Goal: Information Seeking & Learning: Learn about a topic

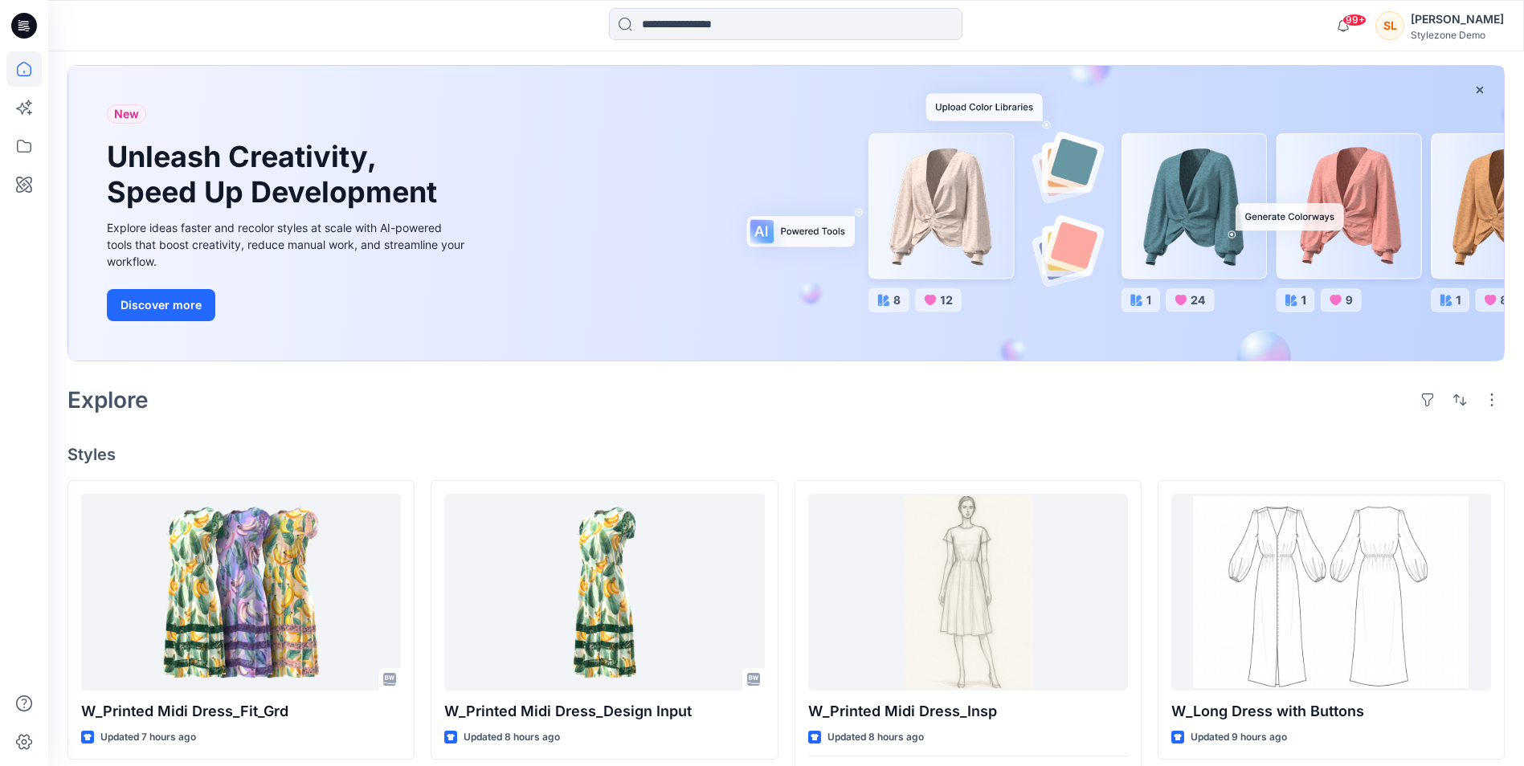
scroll to position [80, 0]
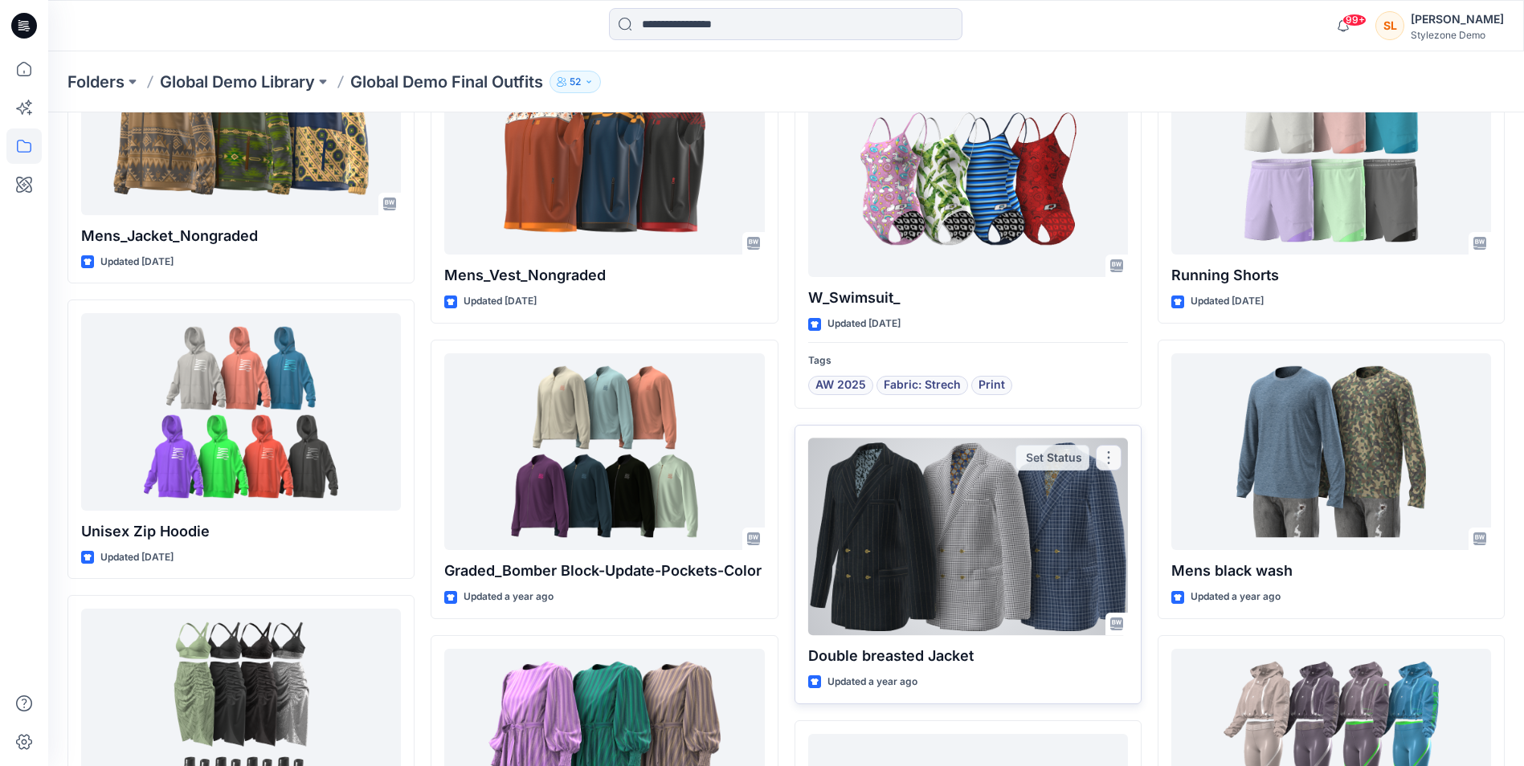
scroll to position [2038, 0]
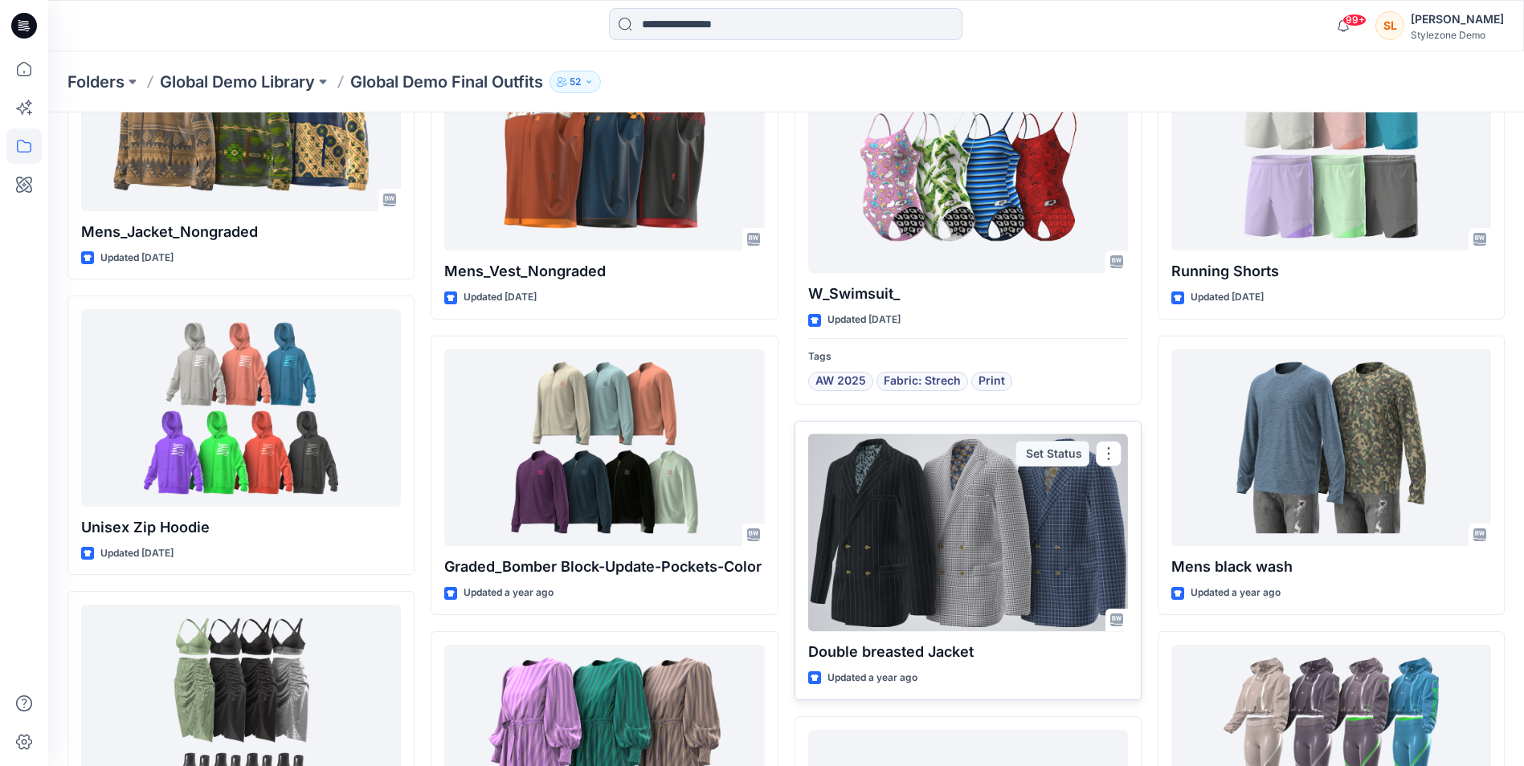
click at [914, 535] on div at bounding box center [968, 533] width 320 height 197
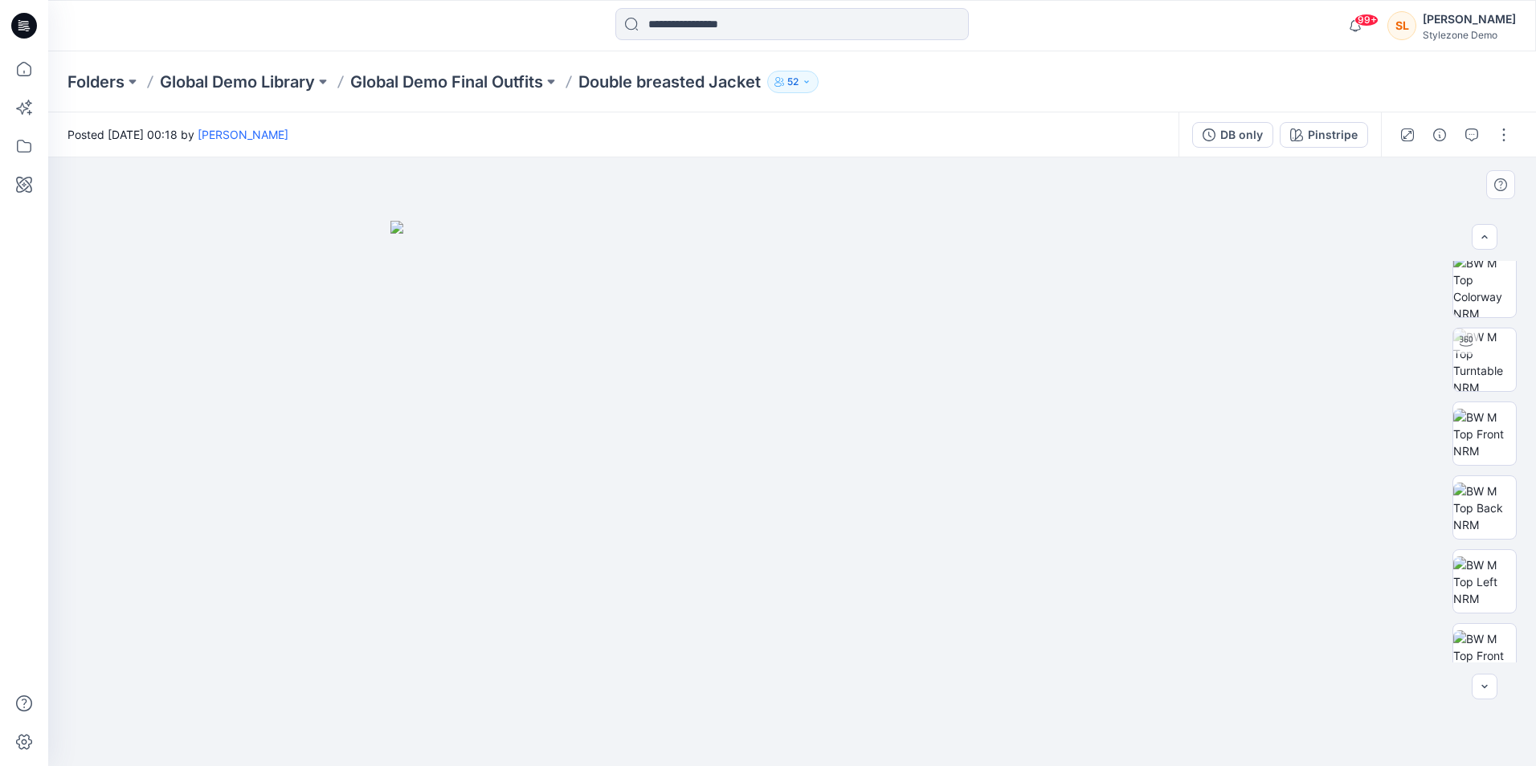
scroll to position [10, 0]
click at [1497, 443] on img at bounding box center [1484, 432] width 63 height 51
click at [1495, 349] on img at bounding box center [1484, 357] width 63 height 63
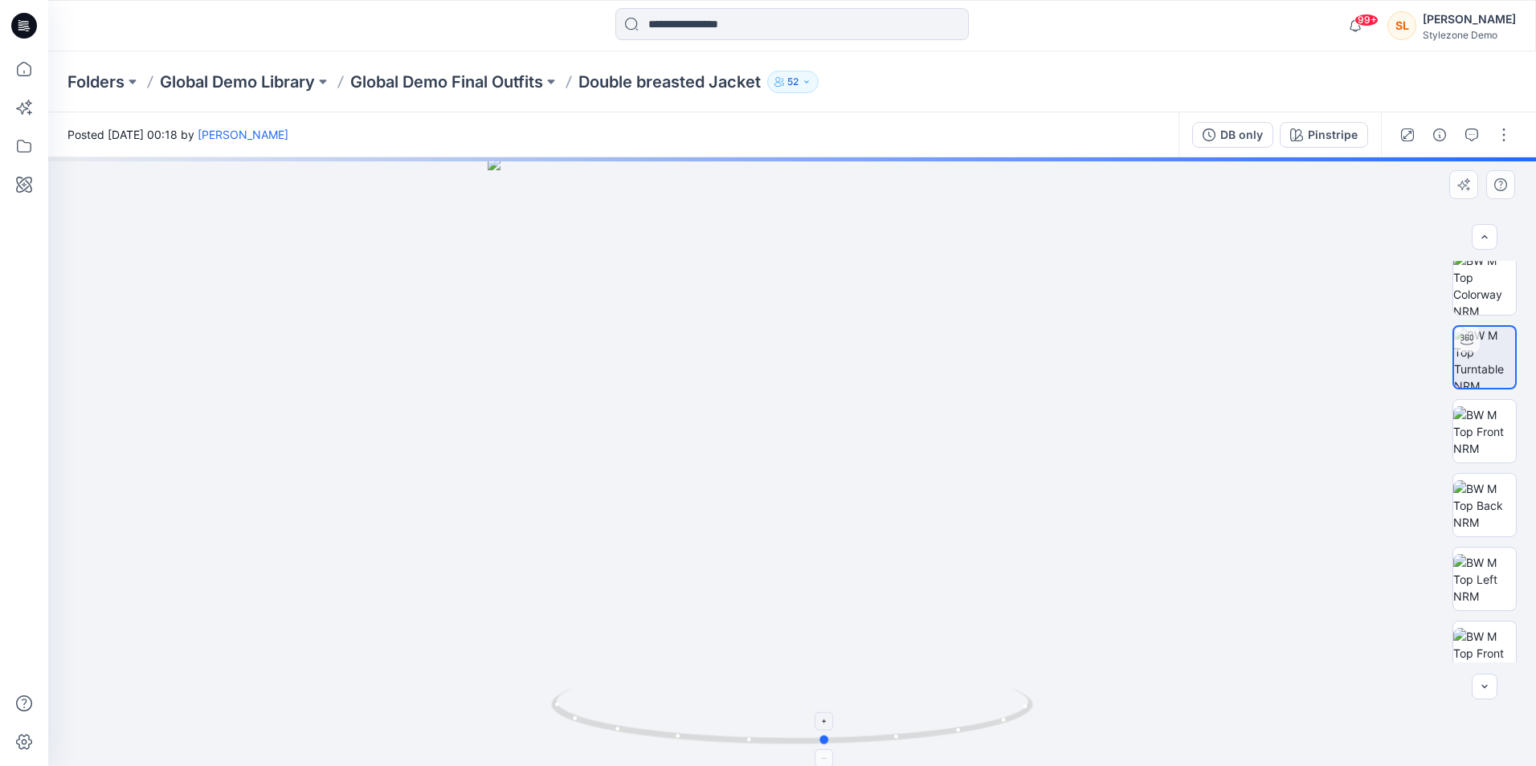
drag, startPoint x: 787, startPoint y: 734, endPoint x: 824, endPoint y: 733, distance: 37.0
click at [824, 733] on icon at bounding box center [794, 719] width 486 height 60
drag, startPoint x: 836, startPoint y: 748, endPoint x: 875, endPoint y: 748, distance: 39.4
click at [875, 748] on icon at bounding box center [794, 719] width 486 height 60
drag, startPoint x: 798, startPoint y: 747, endPoint x: 841, endPoint y: 744, distance: 43.5
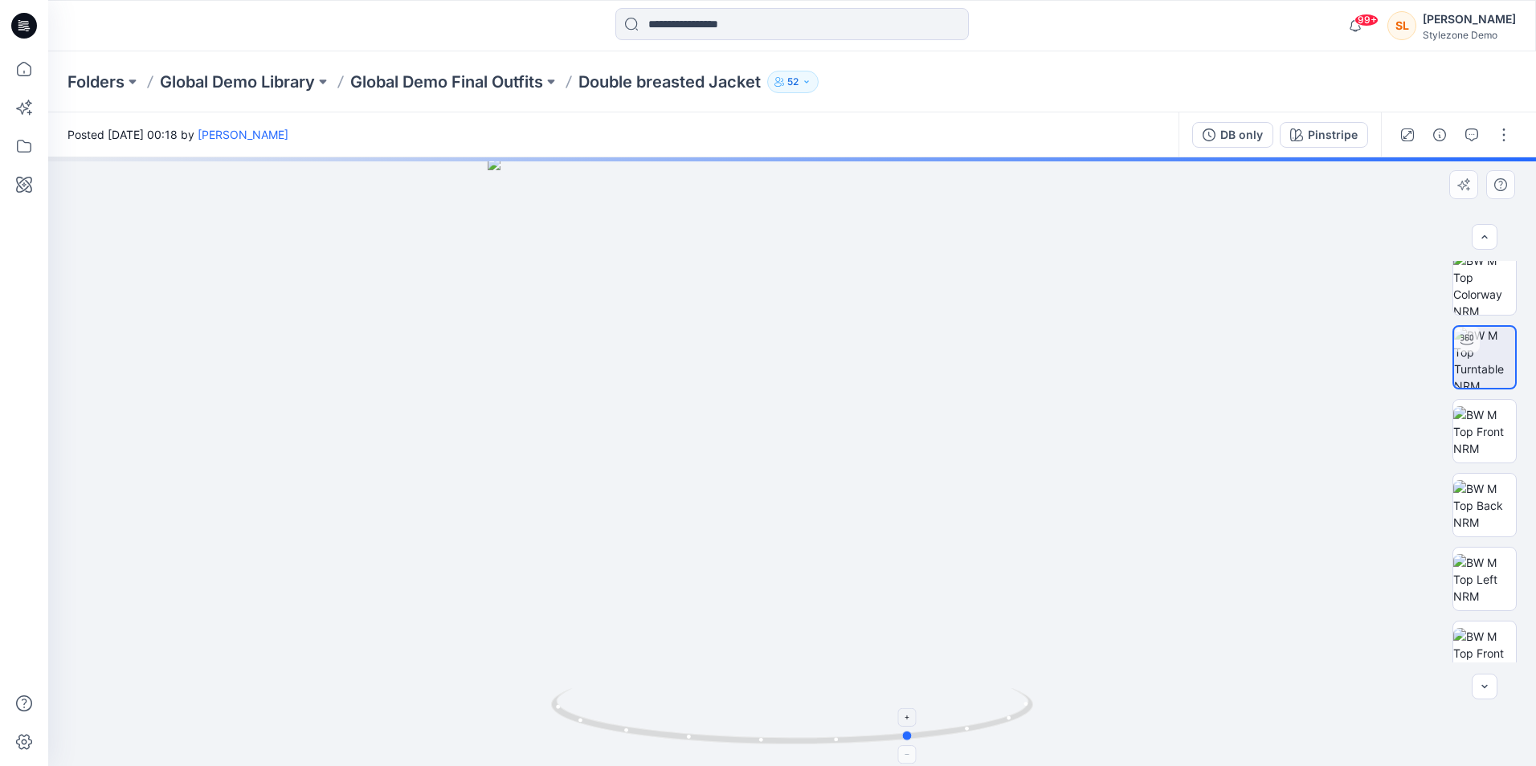
click at [841, 744] on icon at bounding box center [794, 719] width 486 height 60
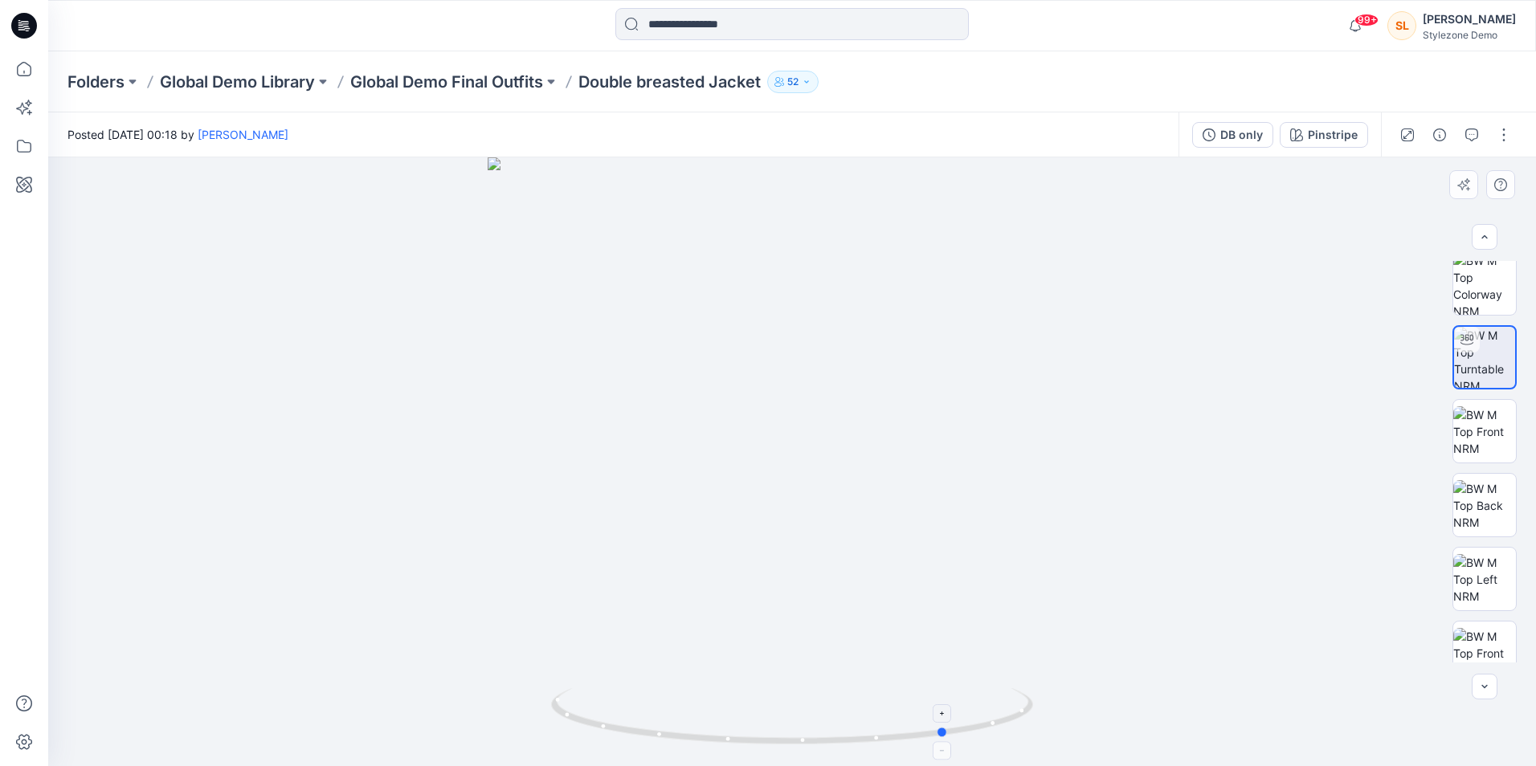
drag, startPoint x: 884, startPoint y: 742, endPoint x: 920, endPoint y: 739, distance: 36.3
click at [920, 739] on icon at bounding box center [794, 719] width 486 height 60
drag, startPoint x: 812, startPoint y: 749, endPoint x: 855, endPoint y: 745, distance: 42.8
click at [855, 745] on div at bounding box center [792, 461] width 1488 height 609
drag, startPoint x: 856, startPoint y: 745, endPoint x: 885, endPoint y: 738, distance: 30.4
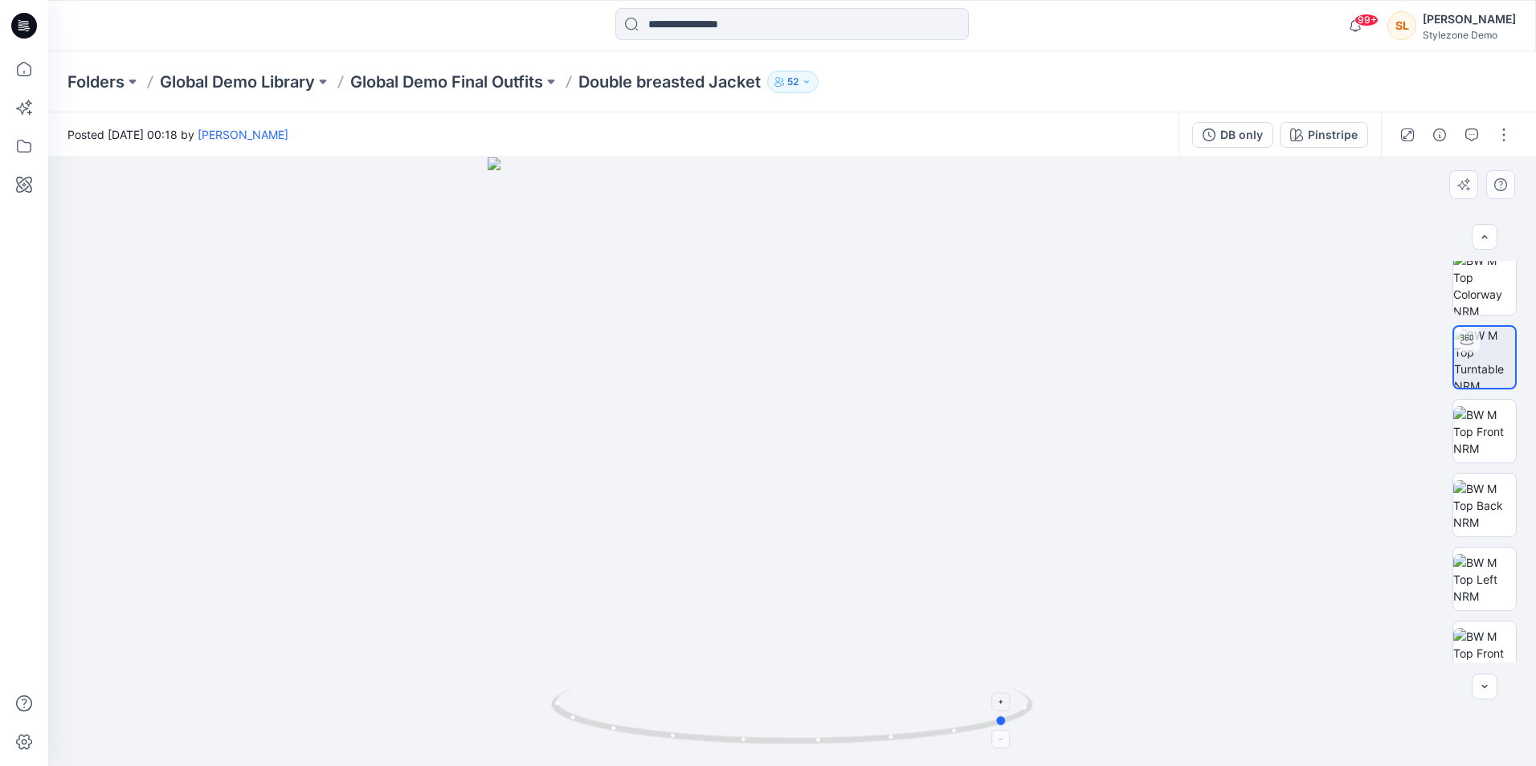
click at [885, 738] on icon at bounding box center [794, 719] width 486 height 60
drag, startPoint x: 885, startPoint y: 738, endPoint x: 958, endPoint y: 723, distance: 73.9
click at [958, 723] on icon at bounding box center [794, 719] width 486 height 60
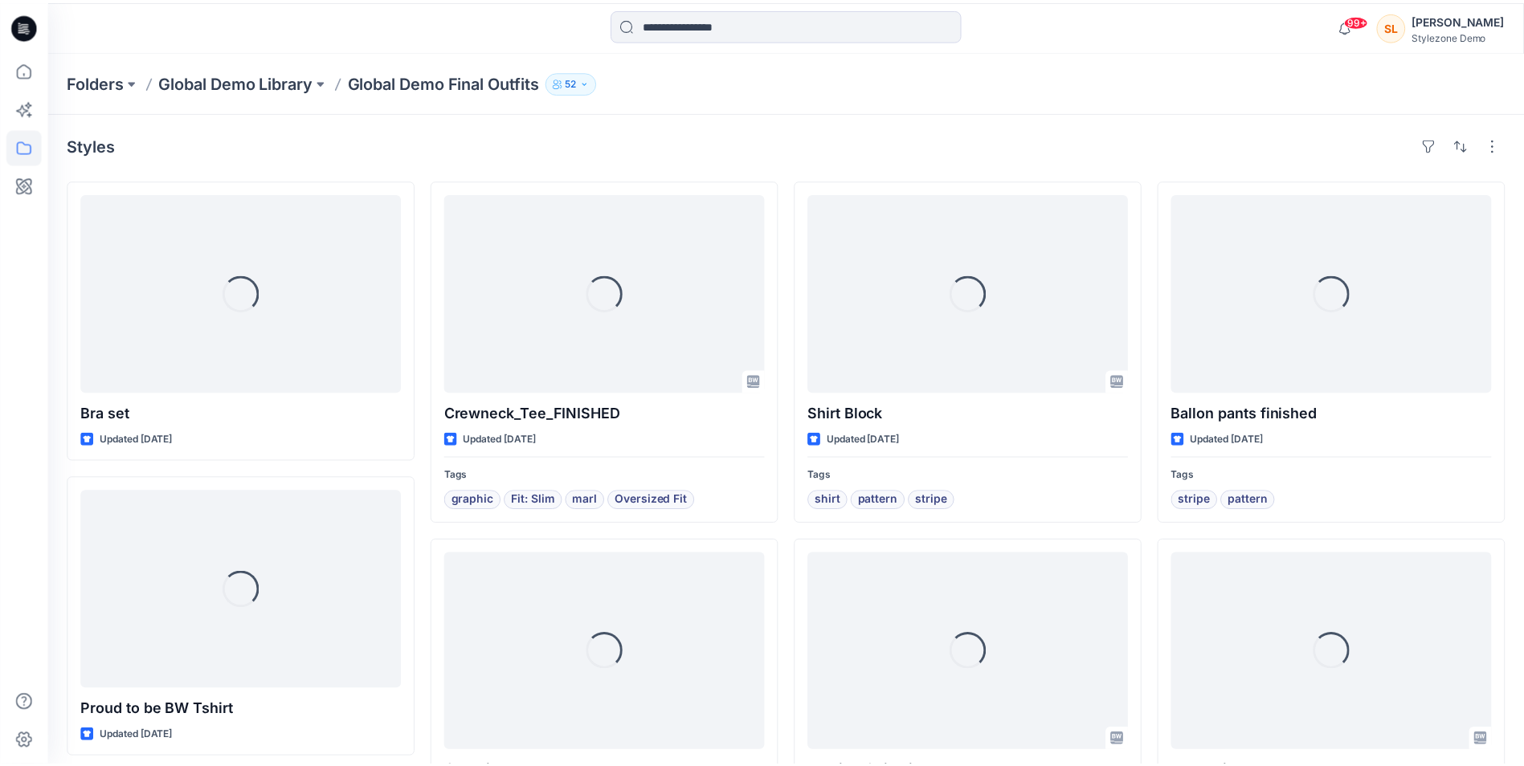
scroll to position [2038, 0]
